Goal: Task Accomplishment & Management: Use online tool/utility

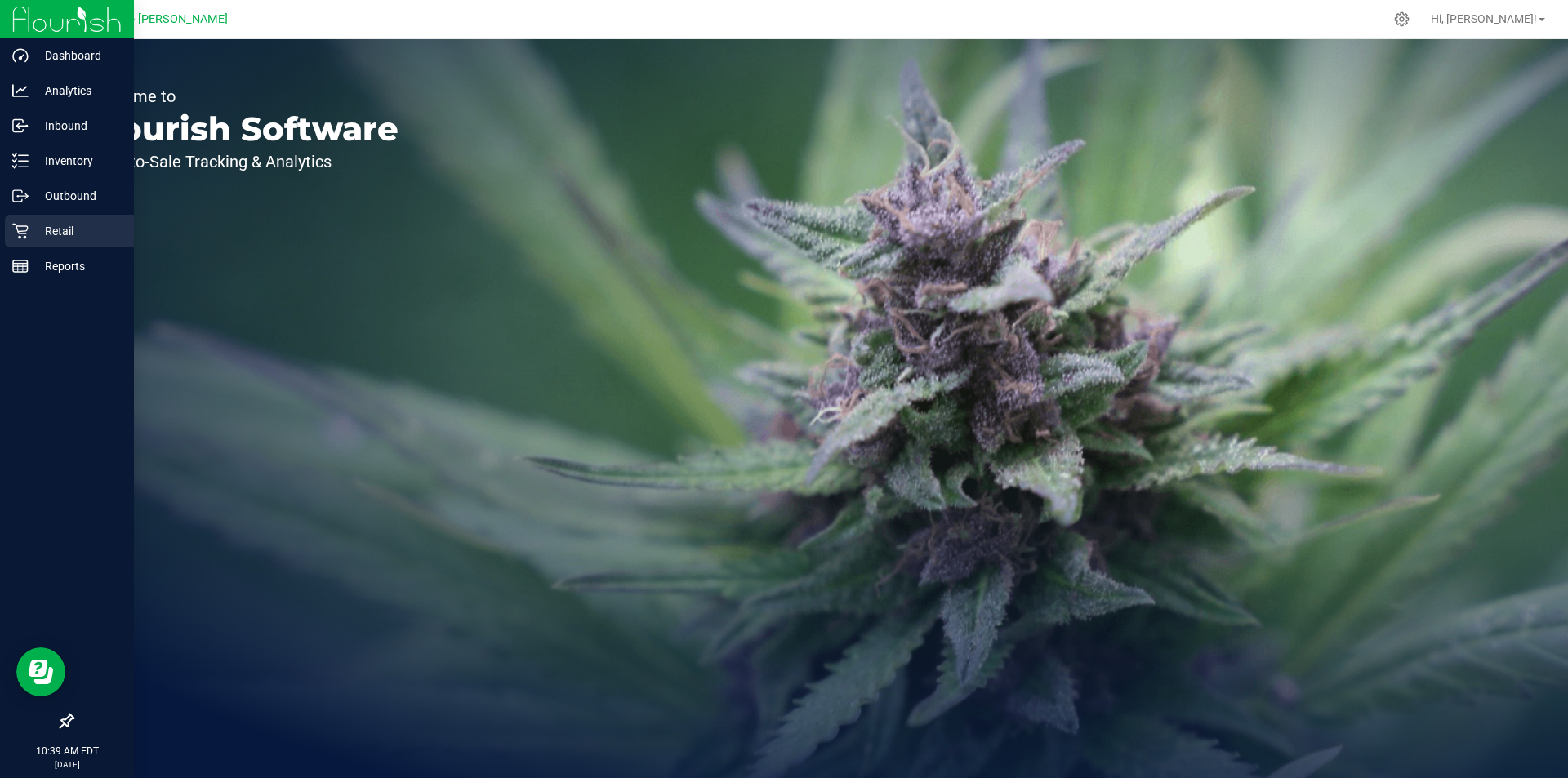
click at [51, 236] on p "Retail" at bounding box center [77, 231] width 98 height 20
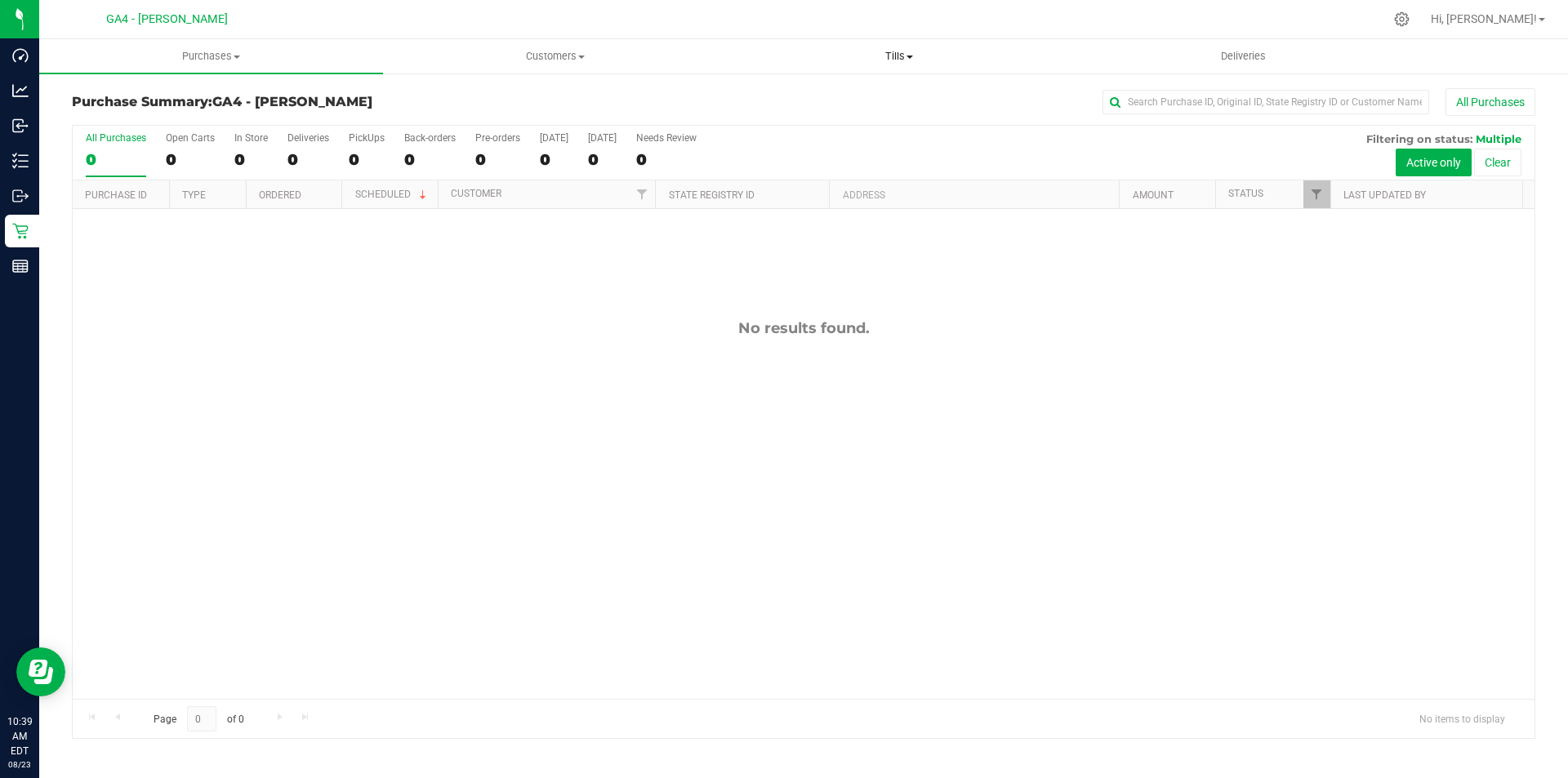
click at [901, 61] on span "Tills" at bounding box center [899, 56] width 343 height 15
click at [817, 93] on span "Manage tills" at bounding box center [782, 98] width 110 height 14
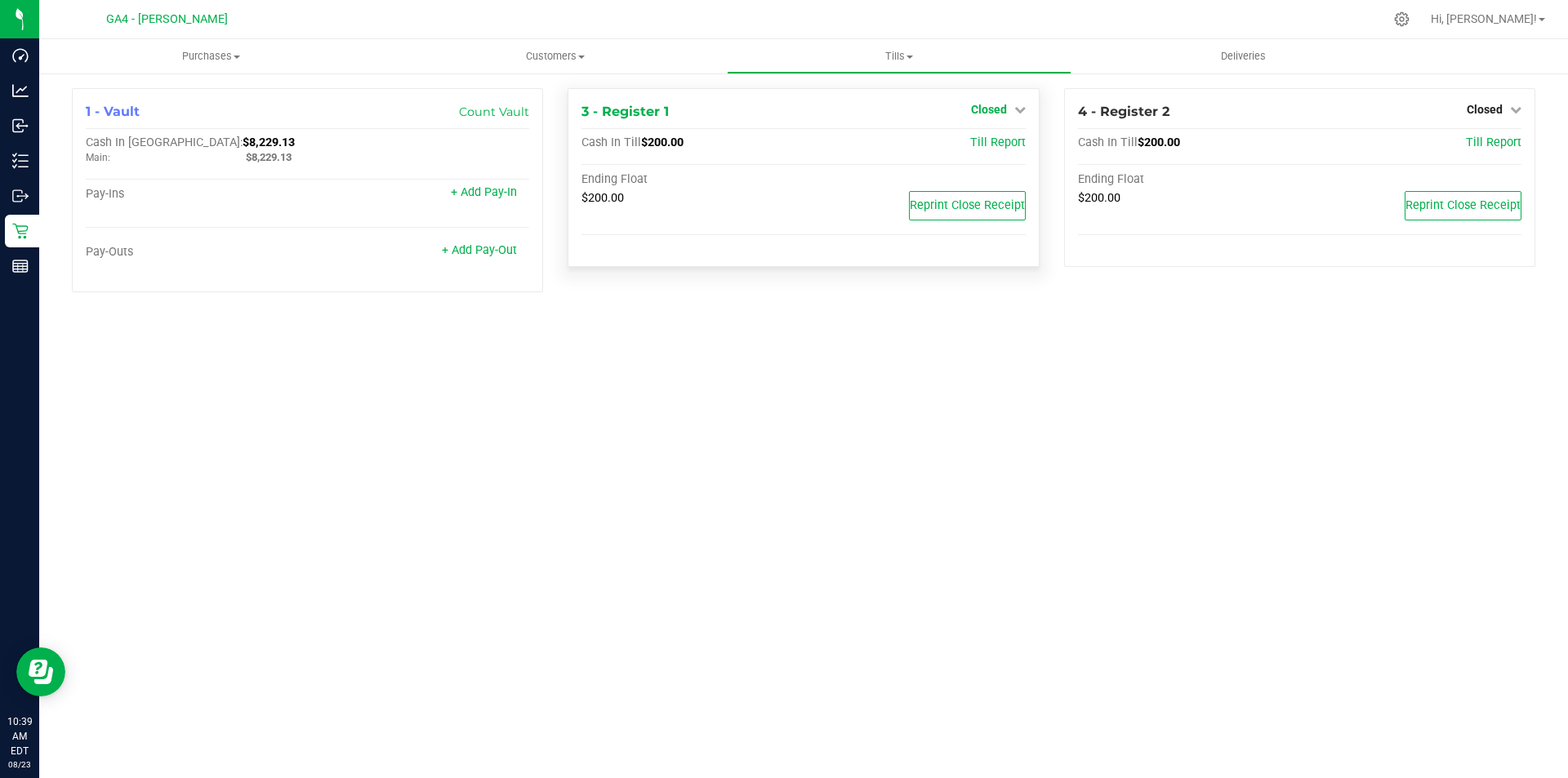
click at [1005, 114] on span "Closed" at bounding box center [989, 109] width 36 height 13
click at [998, 142] on link "Open Till" at bounding box center [989, 143] width 43 height 13
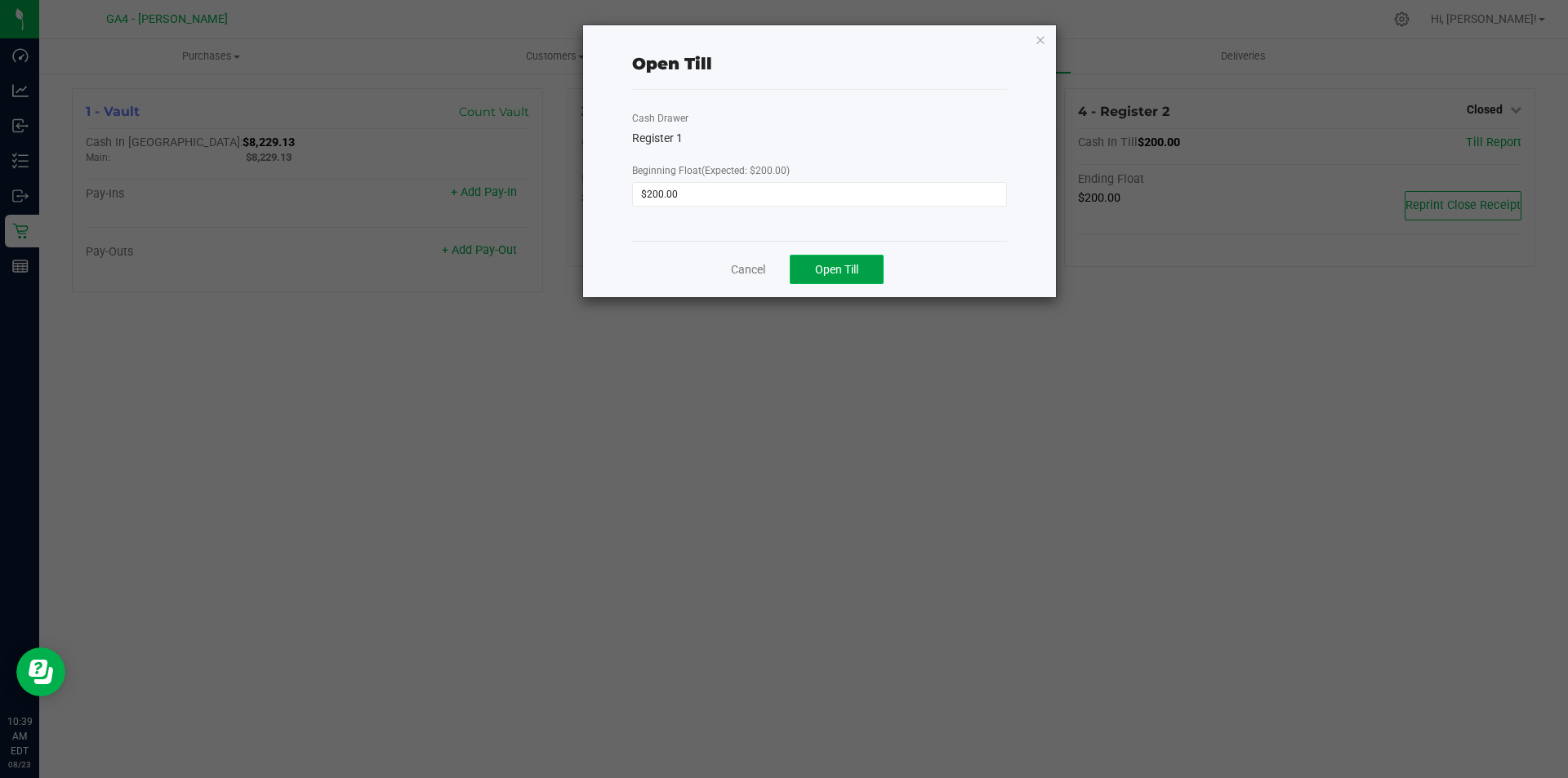
click at [854, 263] on span "Open Till" at bounding box center [837, 269] width 43 height 13
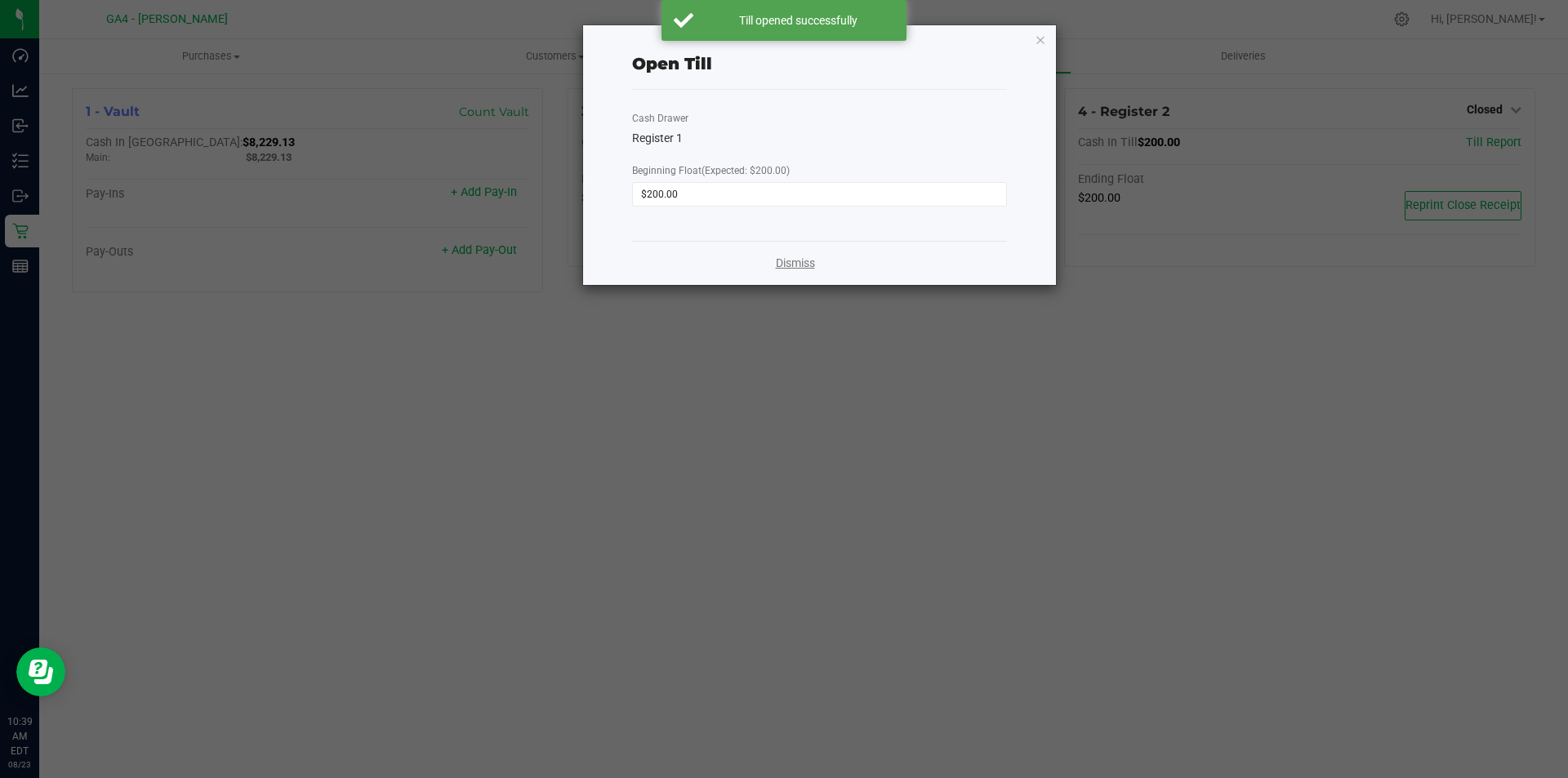
click at [804, 258] on link "Dismiss" at bounding box center [795, 263] width 39 height 17
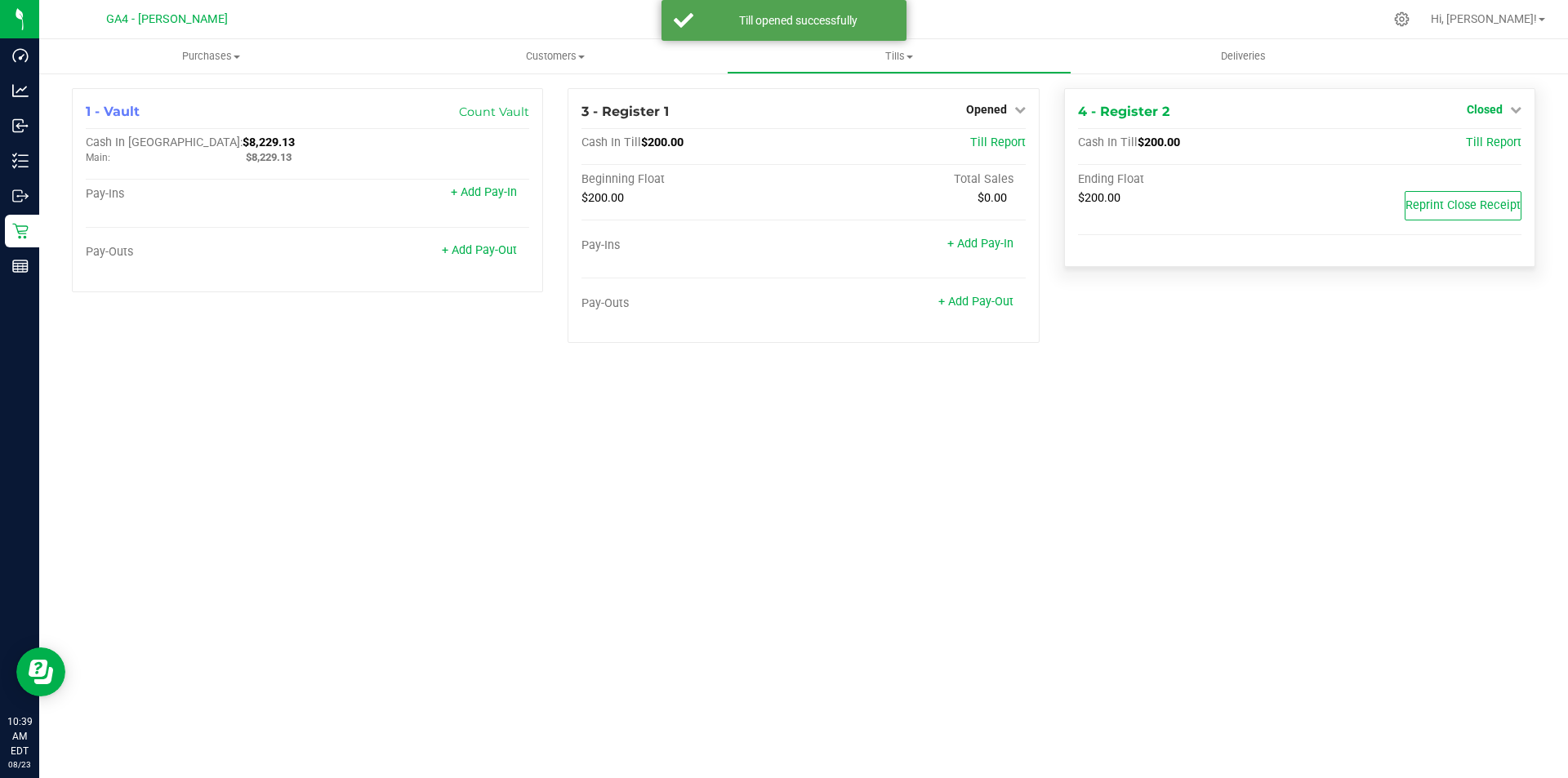
click at [1492, 110] on span "Closed" at bounding box center [1485, 109] width 36 height 13
click at [1466, 155] on div at bounding box center [1484, 156] width 121 height 4
click at [1474, 142] on link "Open Till" at bounding box center [1485, 143] width 43 height 13
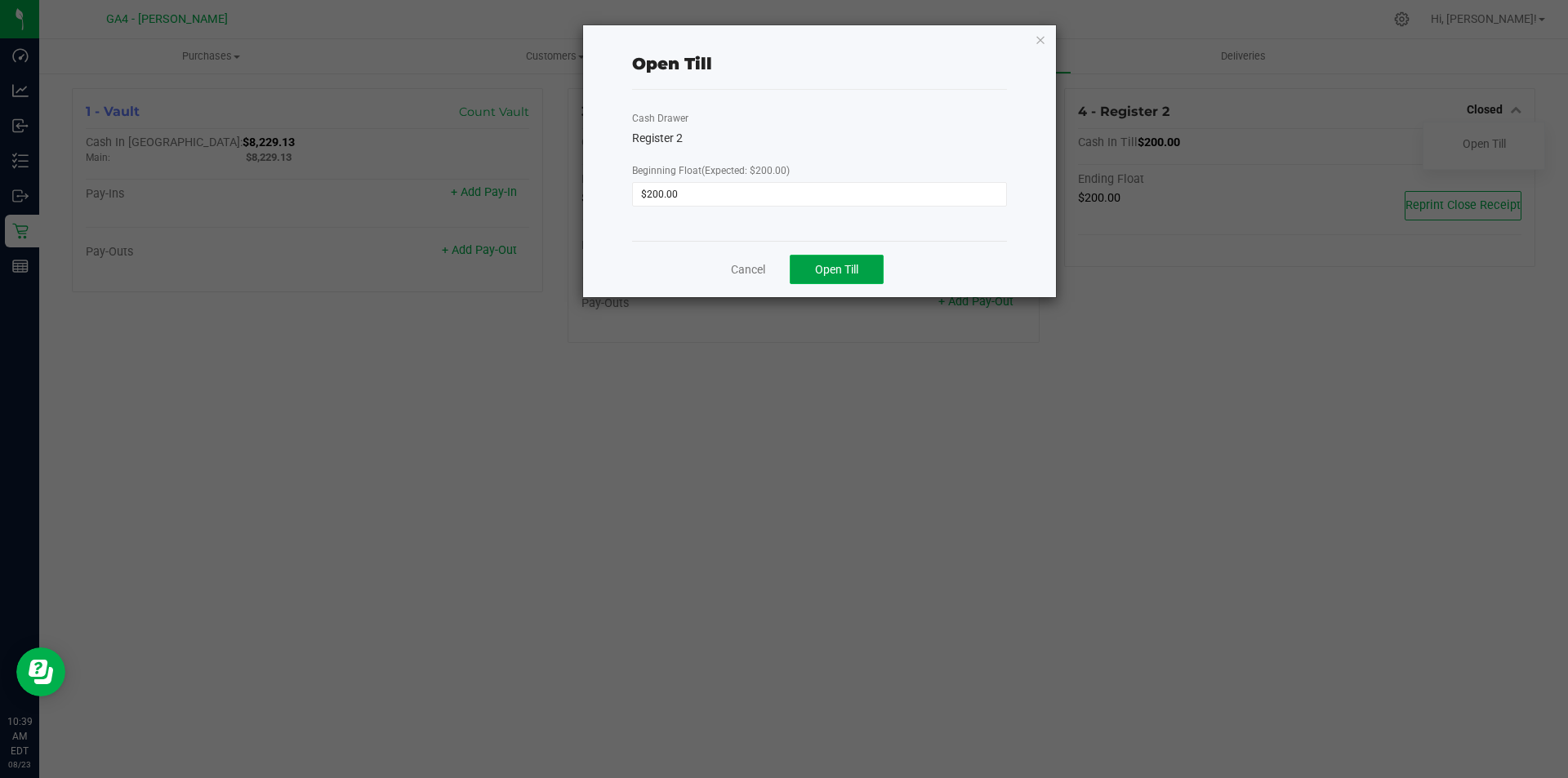
click at [830, 266] on span "Open Till" at bounding box center [837, 269] width 43 height 13
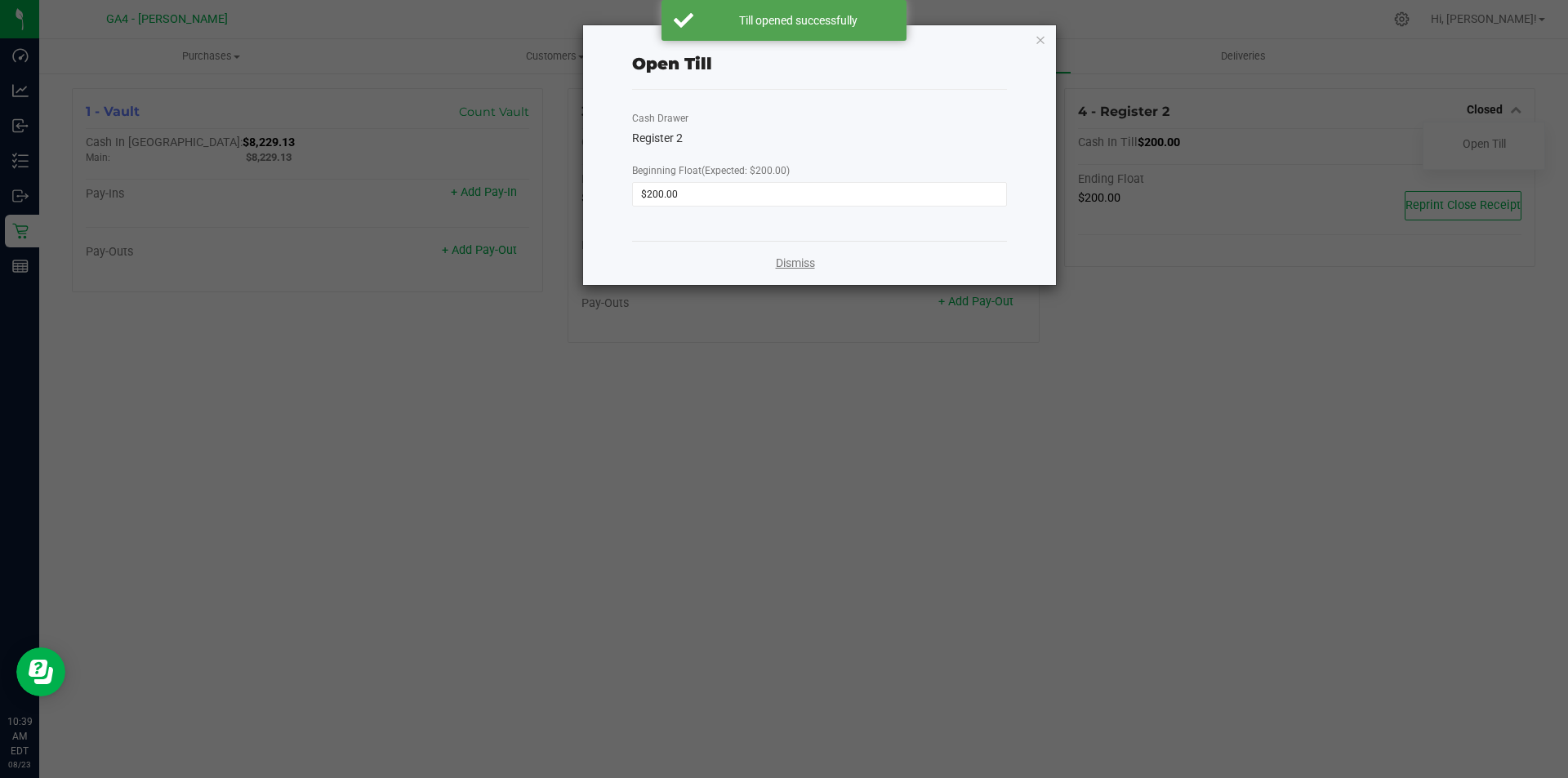
click at [788, 265] on link "Dismiss" at bounding box center [795, 263] width 39 height 17
